Goal: Task Accomplishment & Management: Manage account settings

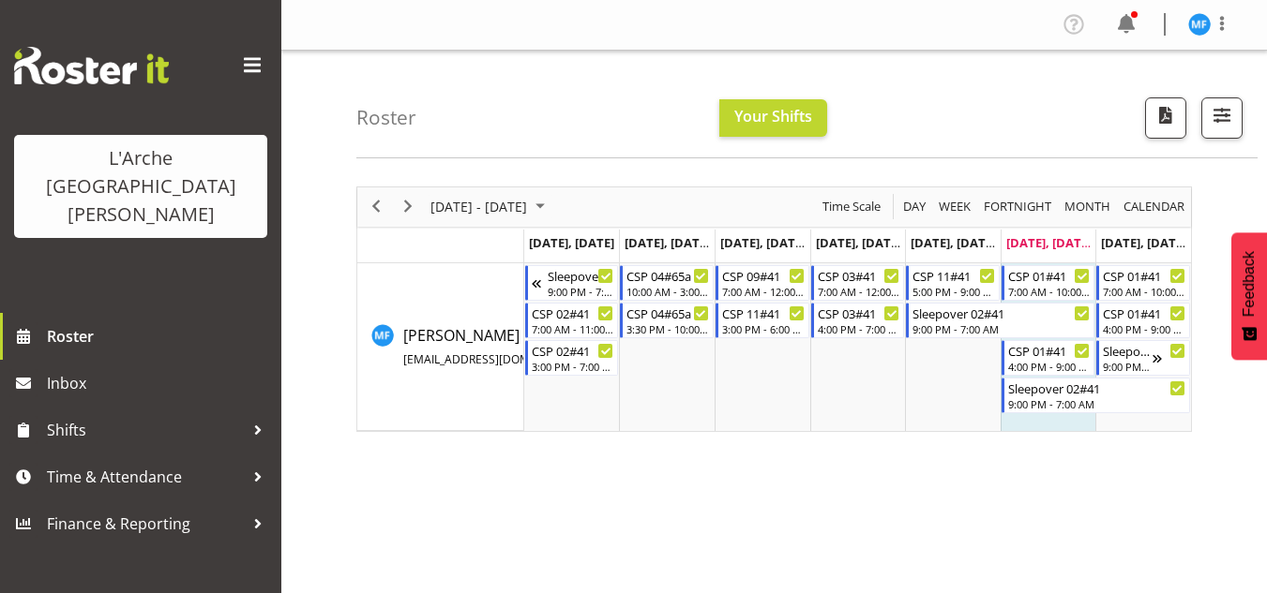
click at [1193, 158] on div "Roster Your Shifts 2 Locations Clear 20 30 41 5 56b 65a 73 Art and Music [GEOGR…" at bounding box center [773, 487] width 985 height 872
click at [1212, 109] on span "button" at bounding box center [1221, 115] width 24 height 24
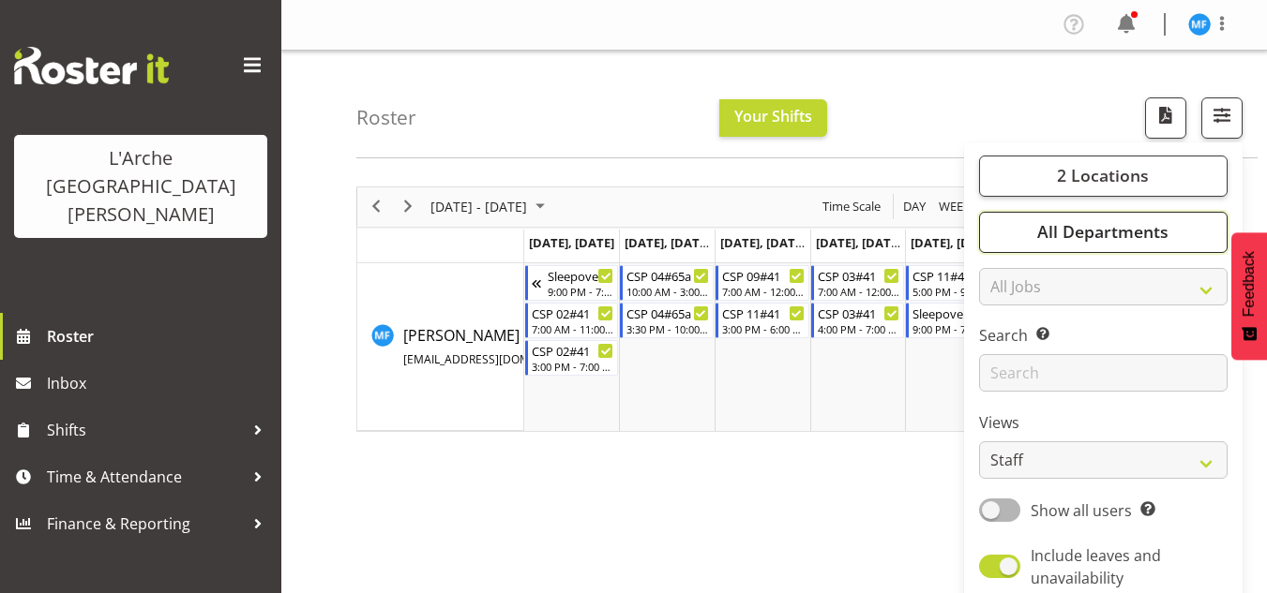
click at [1132, 234] on span "All Departments" at bounding box center [1102, 231] width 131 height 23
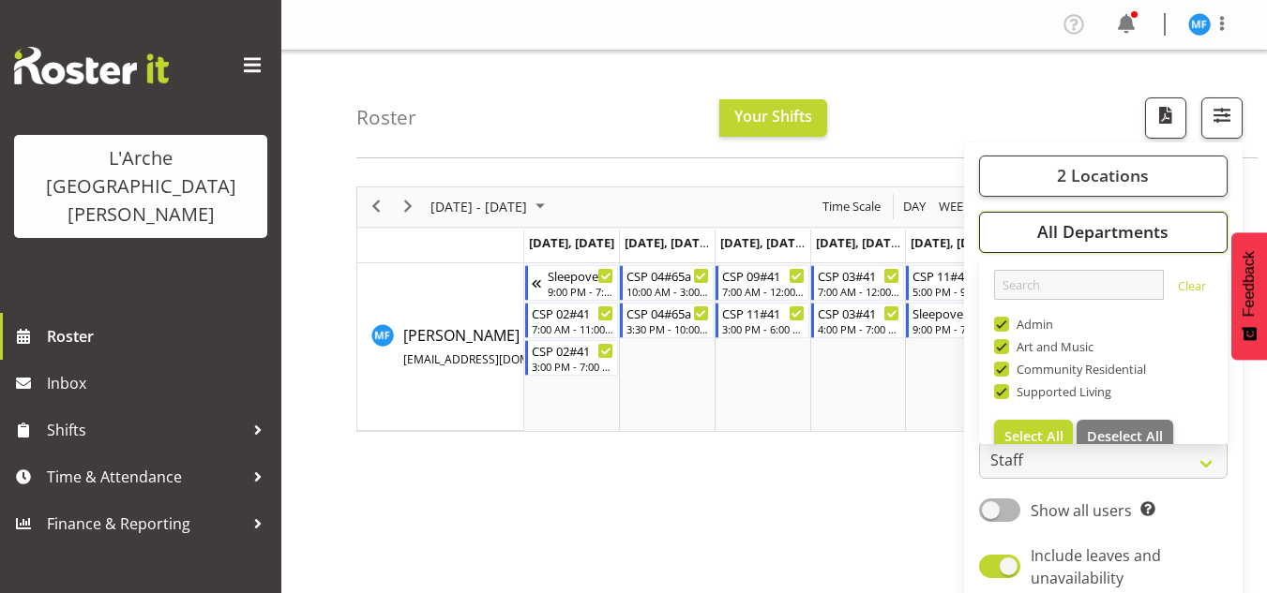
click at [1132, 234] on span "All Departments" at bounding box center [1102, 231] width 131 height 23
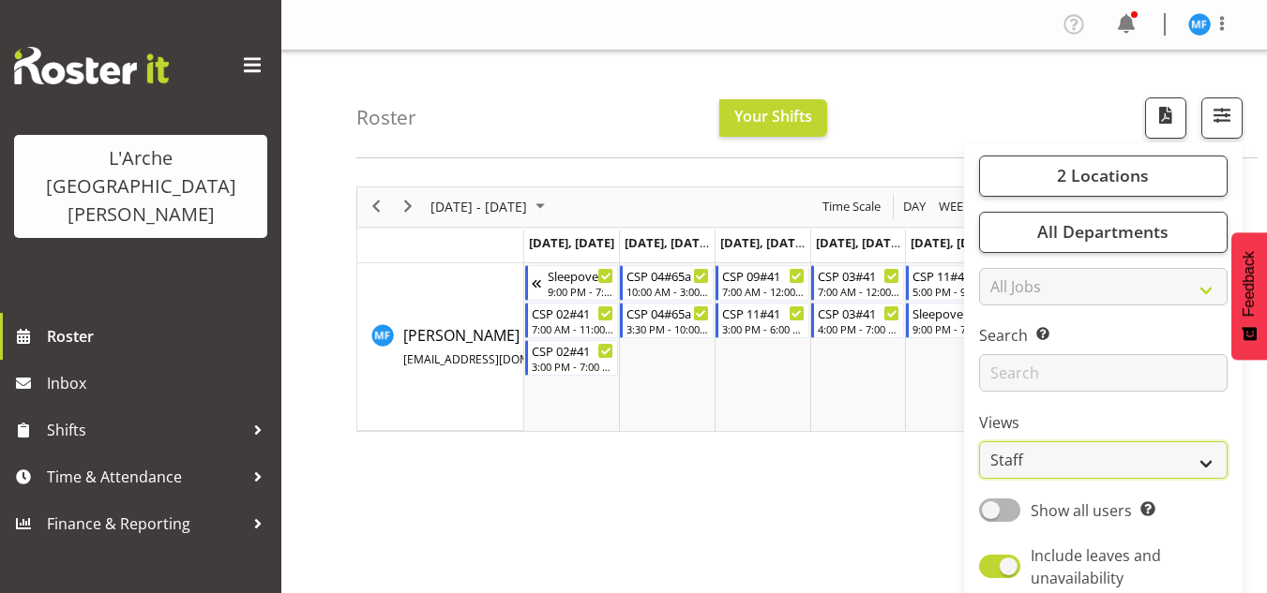
click at [1088, 456] on select "Staff Role Shift - Horizontal Shift - Vertical Staff - Location" at bounding box center [1103, 461] width 248 height 38
click at [1126, 161] on button "2 Locations" at bounding box center [1103, 176] width 248 height 41
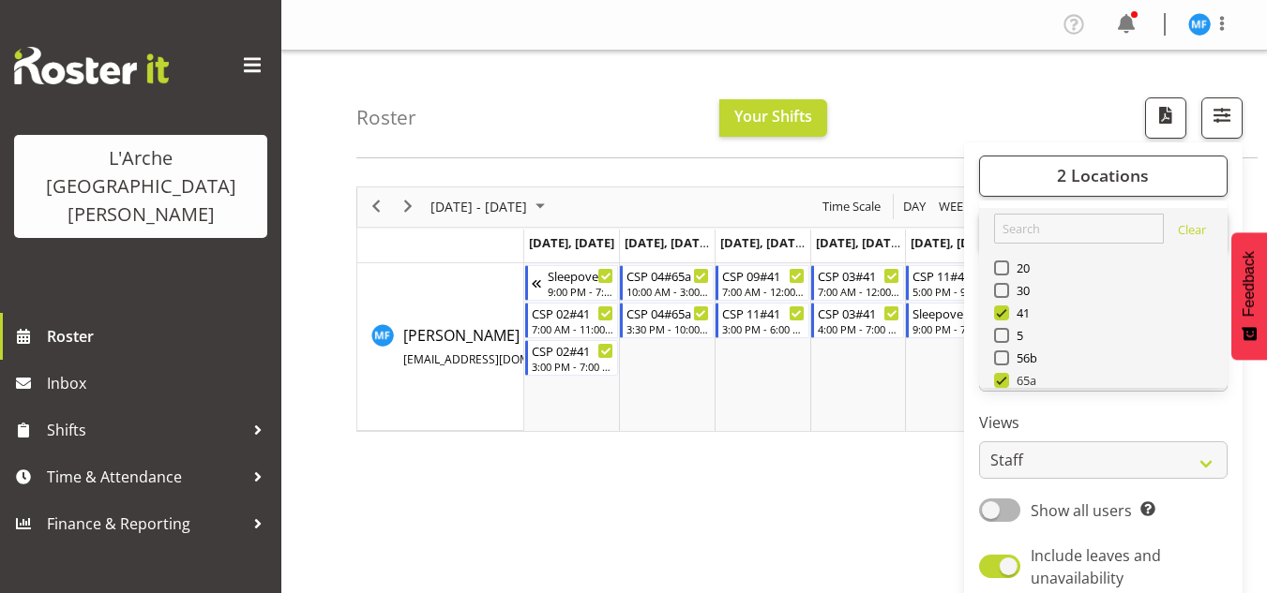
click at [1008, 376] on span at bounding box center [1001, 380] width 15 height 15
click at [1006, 376] on input "65a" at bounding box center [1000, 380] width 12 height 12
click at [1000, 377] on span at bounding box center [1001, 380] width 15 height 15
click at [1000, 377] on input "65a" at bounding box center [1000, 380] width 12 height 12
checkbox input "true"
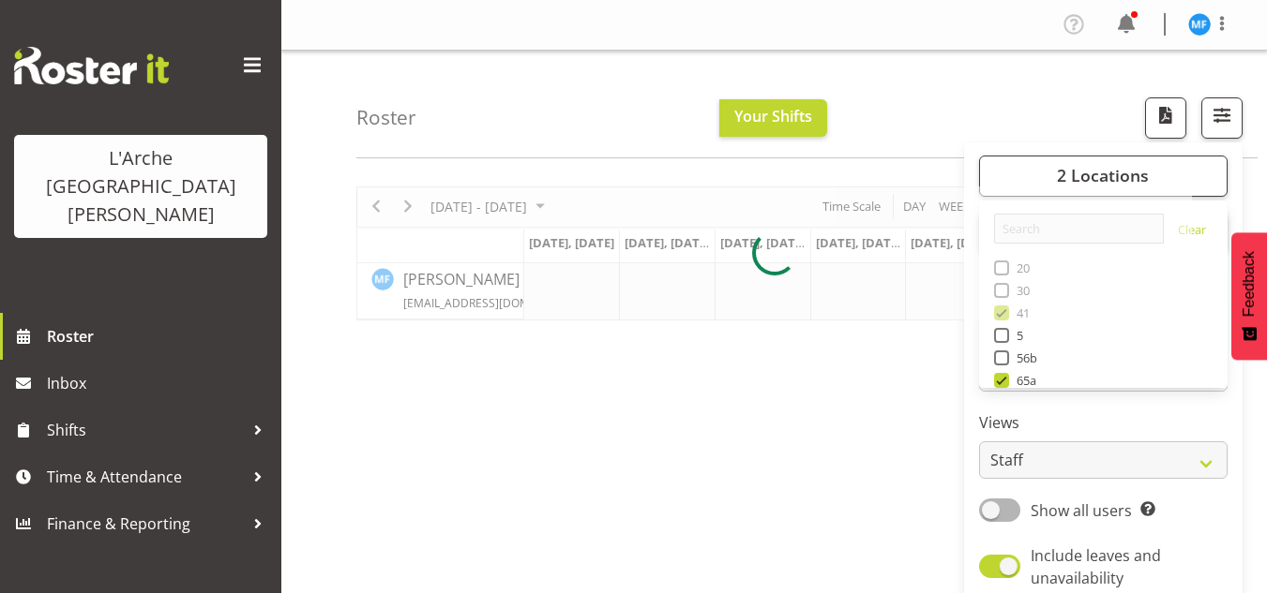
click at [1002, 310] on div at bounding box center [773, 254] width 835 height 134
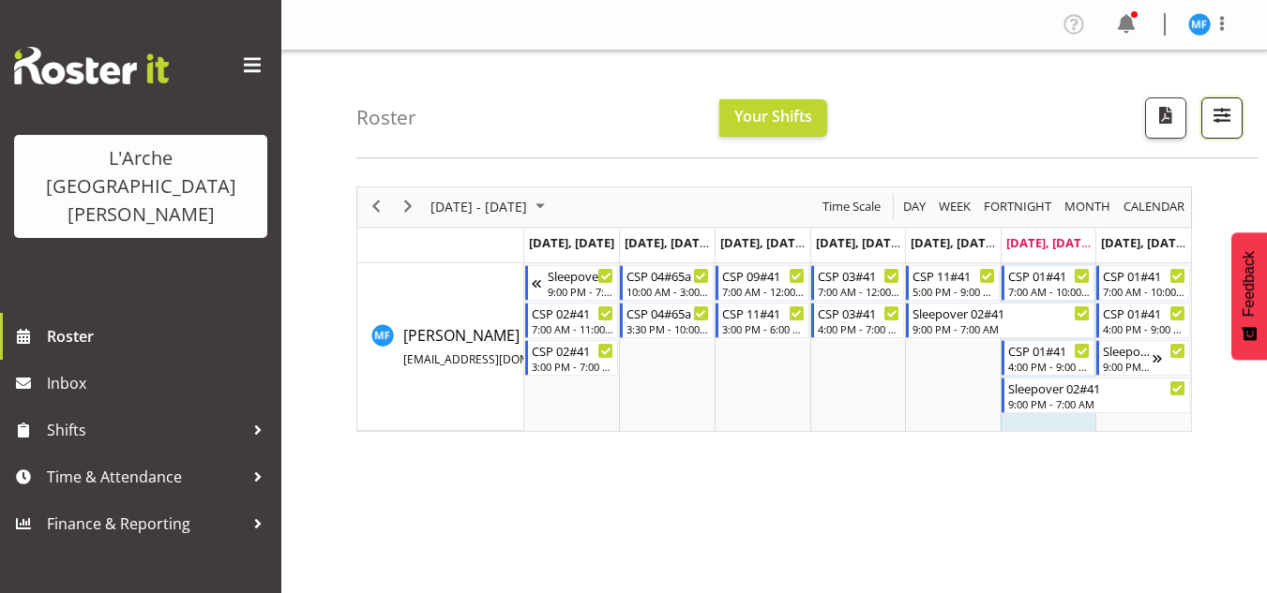
click at [1226, 113] on span "button" at bounding box center [1221, 115] width 24 height 24
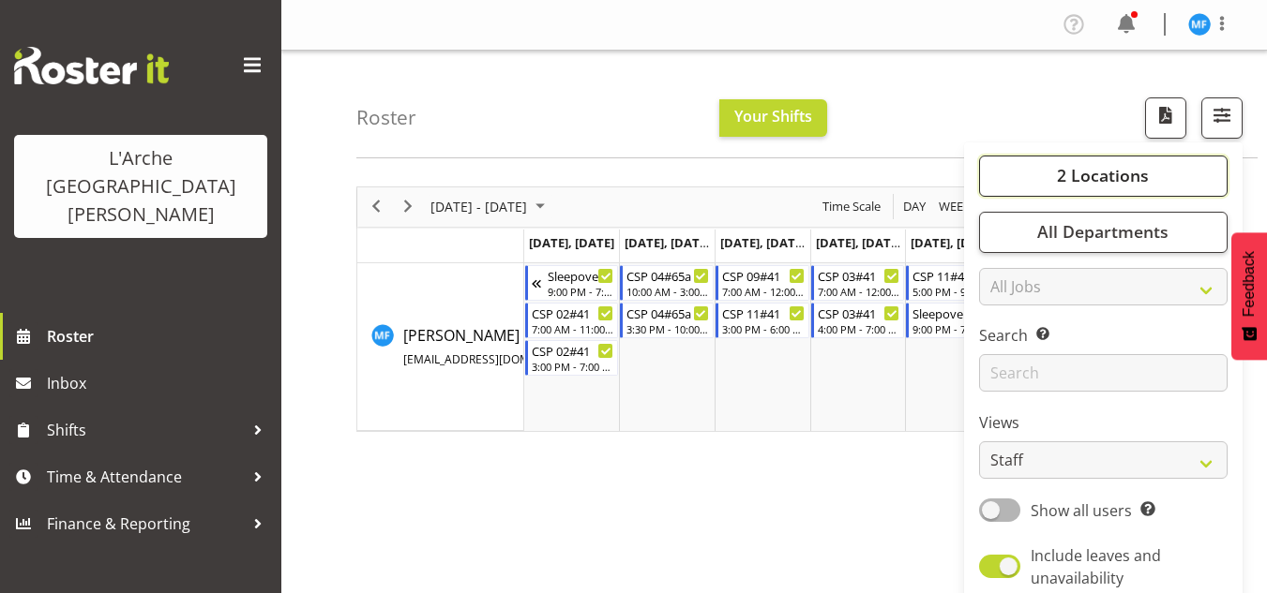
click at [1067, 192] on button "2 Locations" at bounding box center [1103, 176] width 248 height 41
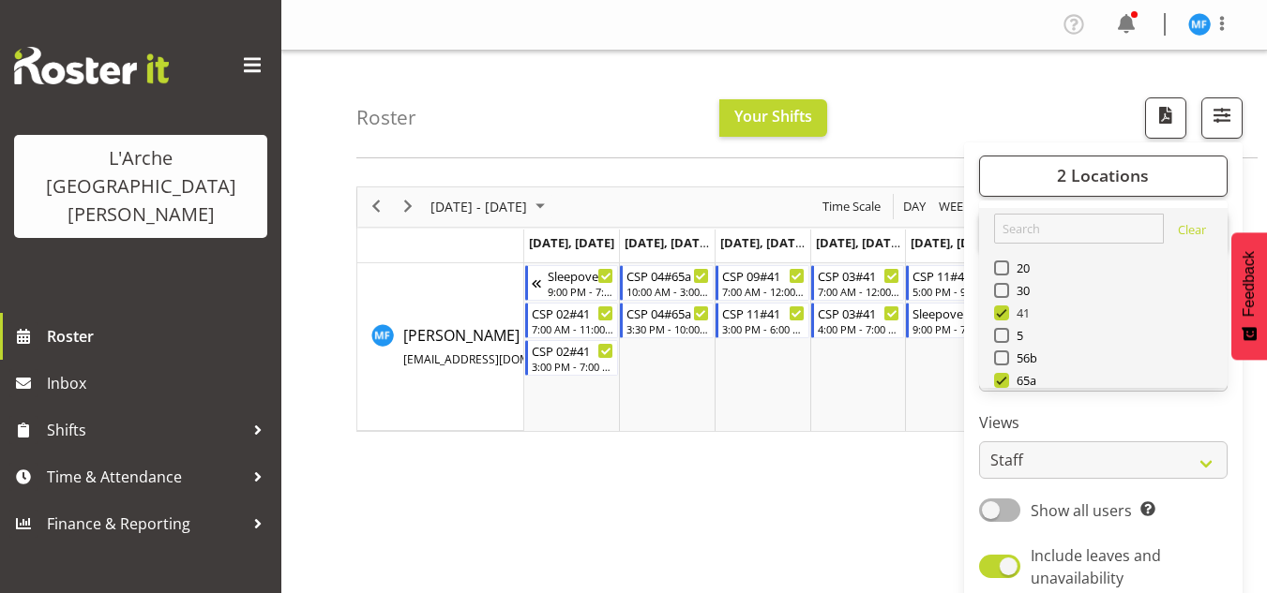
click at [998, 307] on span at bounding box center [1001, 313] width 15 height 15
click at [998, 307] on input "41" at bounding box center [1000, 313] width 12 height 12
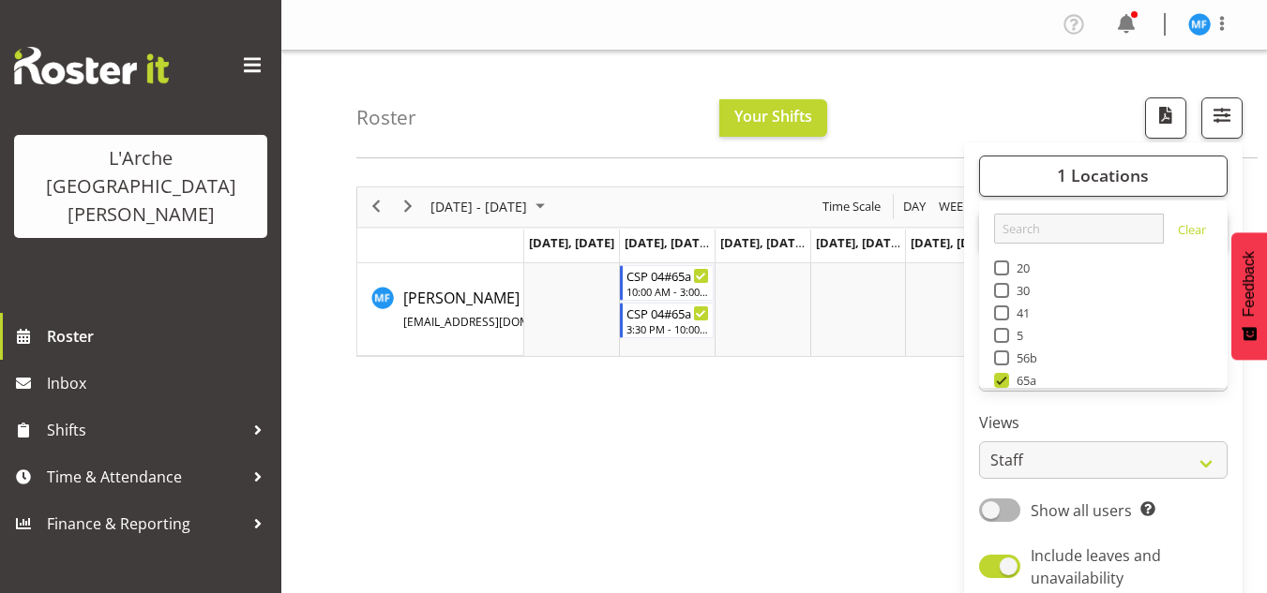
click at [998, 306] on span at bounding box center [1001, 313] width 15 height 15
click at [998, 307] on input "41" at bounding box center [1000, 313] width 12 height 12
checkbox input "true"
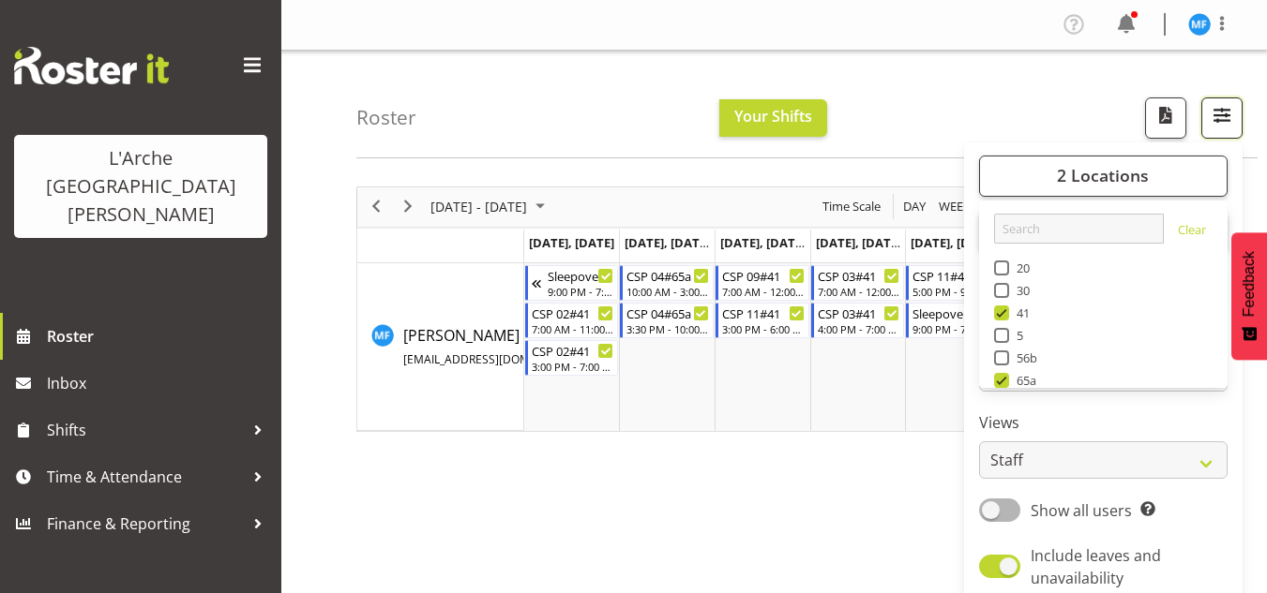
click at [1223, 128] on button "button" at bounding box center [1221, 118] width 41 height 41
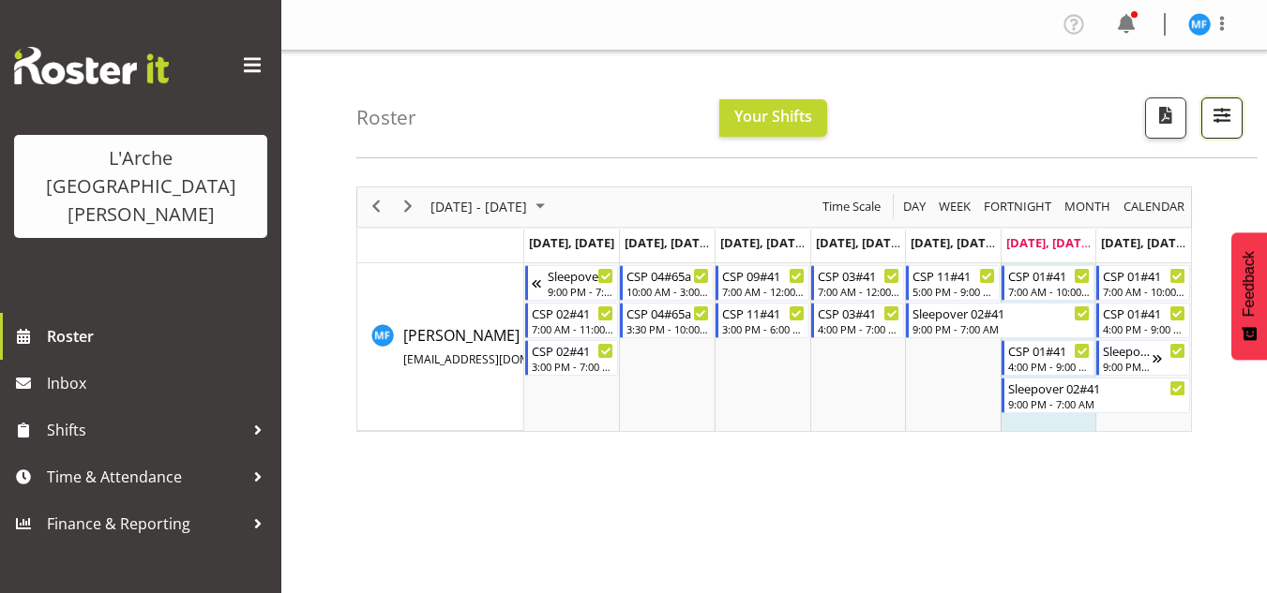
click at [1222, 136] on button "button" at bounding box center [1221, 118] width 41 height 41
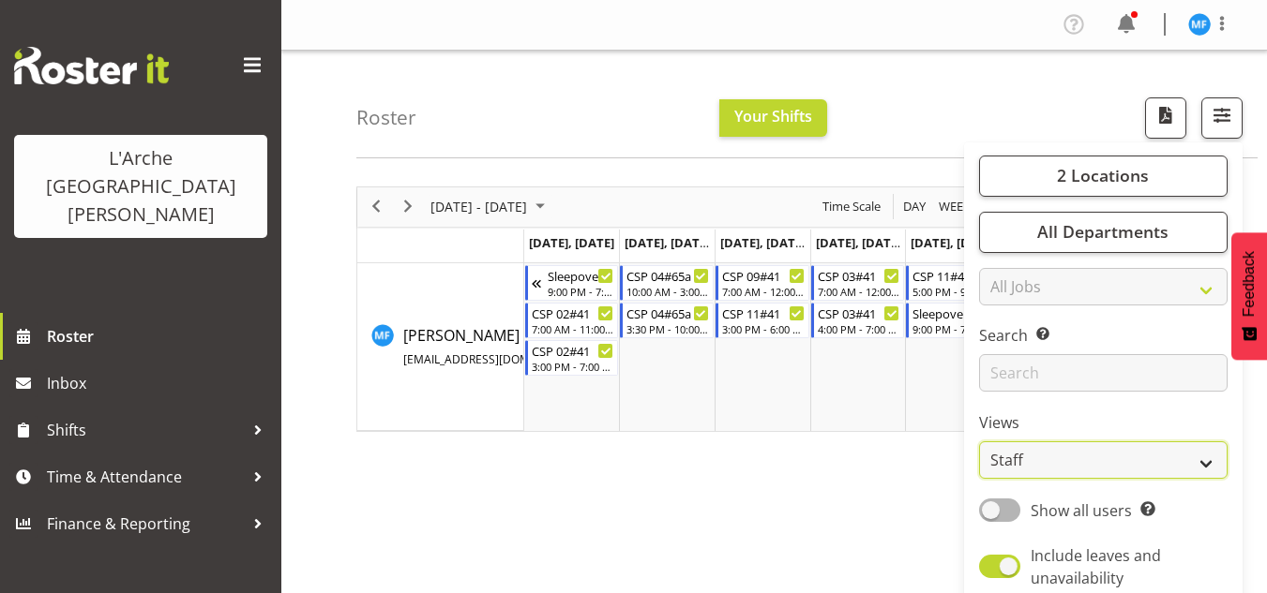
click at [1079, 457] on select "Staff Role Shift - Horizontal Shift - Vertical Staff - Location" at bounding box center [1103, 461] width 248 height 38
select select "shiftH"
click at [980, 442] on select "Staff Role Shift - Horizontal Shift - Vertical Staff - Location" at bounding box center [1103, 461] width 248 height 38
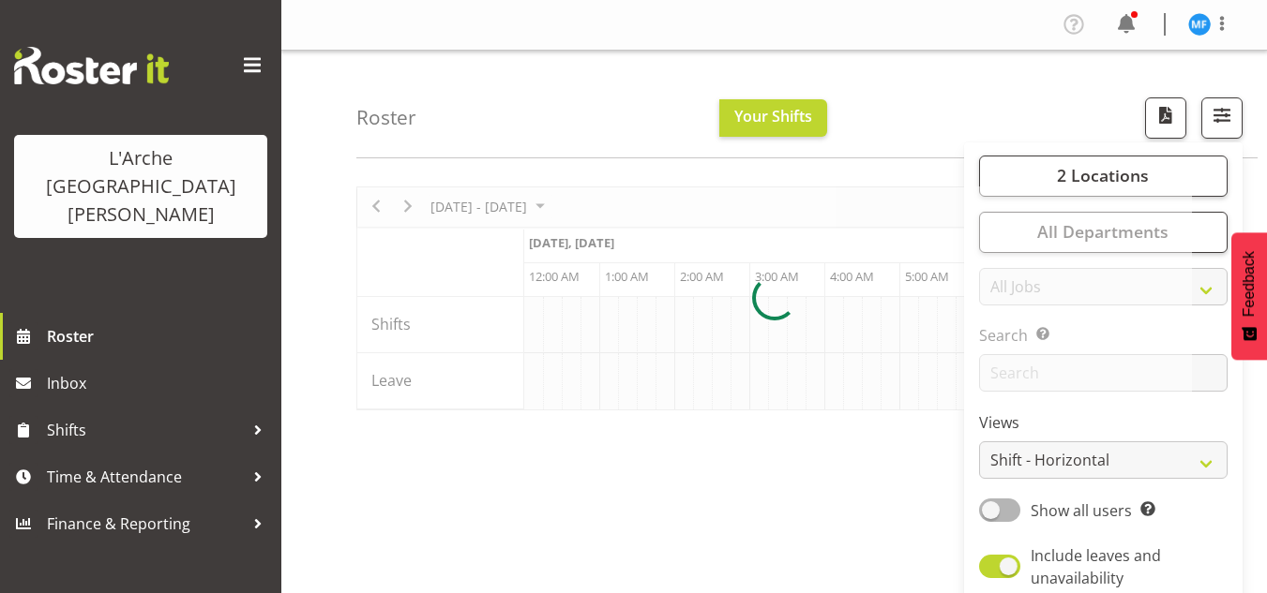
click at [881, 442] on div "[DATE] - [DATE] [DATE] Timeline Day Timeline Week Timeline Fortnight Timeline M…" at bounding box center [811, 548] width 910 height 750
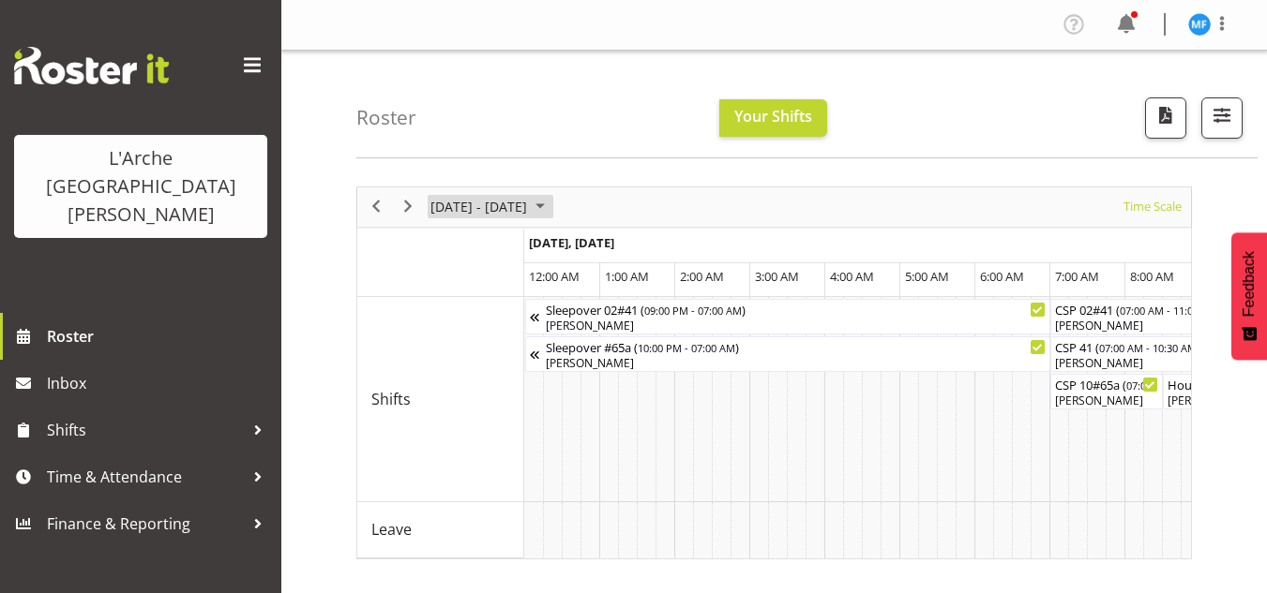
click at [503, 218] on span "[DATE] - [DATE]" at bounding box center [478, 206] width 100 height 23
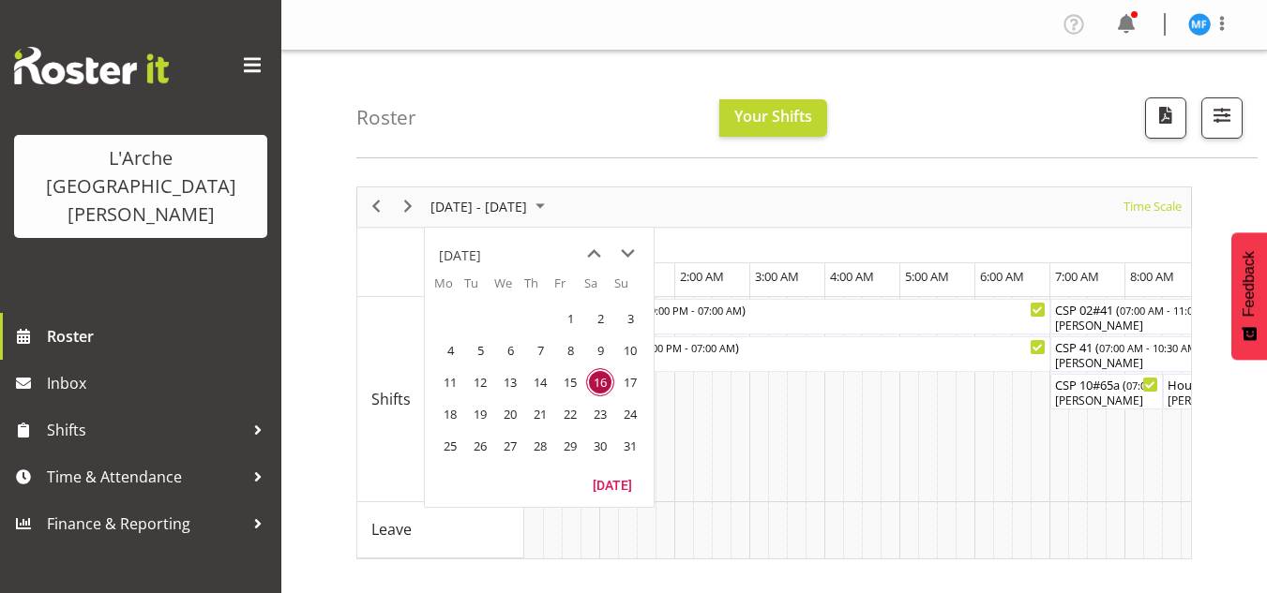
click at [592, 383] on span "16" at bounding box center [600, 382] width 28 height 28
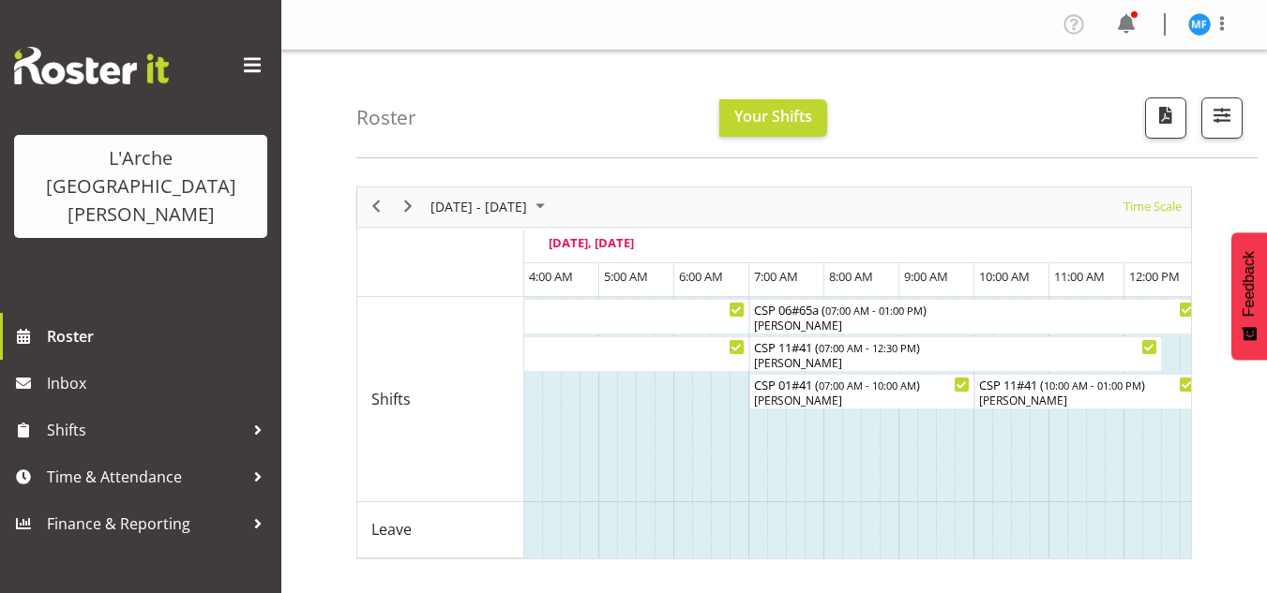
scroll to position [0, 9488]
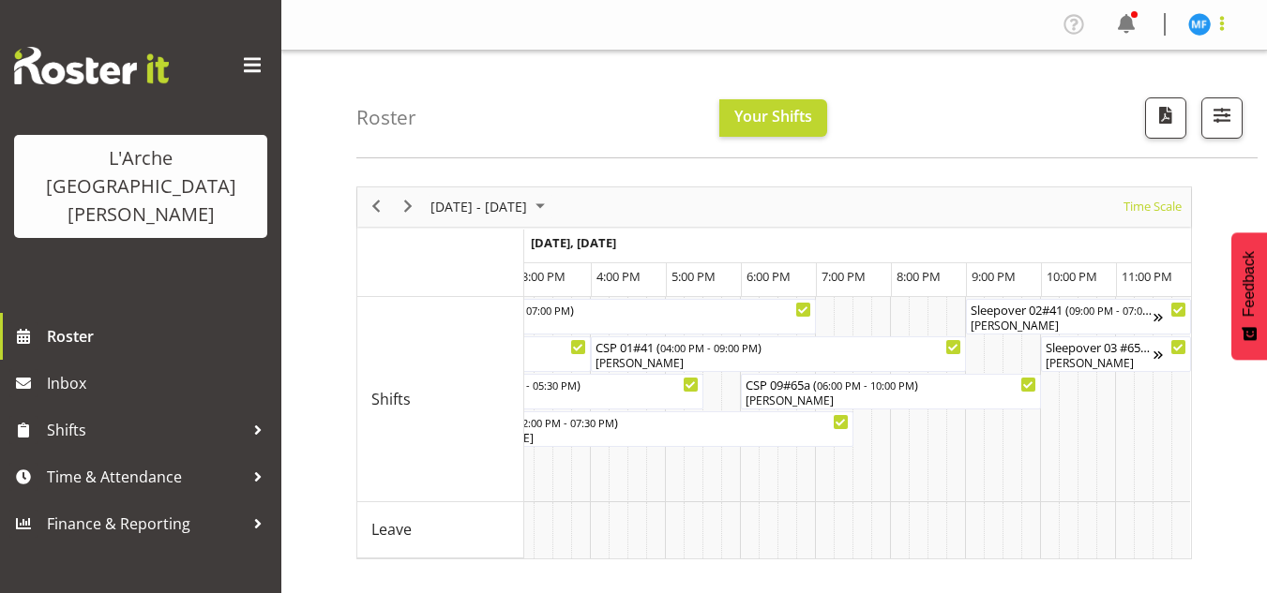
click at [1221, 17] on span at bounding box center [1221, 23] width 23 height 23
click at [1145, 103] on link "Log Out" at bounding box center [1143, 99] width 180 height 34
